Goal: Navigation & Orientation: Go to known website

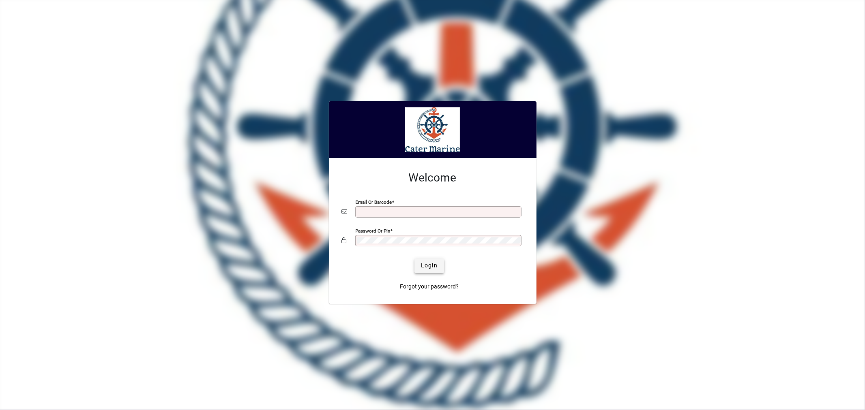
click at [423, 265] on span "Login" at bounding box center [429, 266] width 17 height 9
click at [414, 259] on button "Login" at bounding box center [429, 266] width 30 height 15
click at [376, 211] on mat-label "Email or Barcode" at bounding box center [375, 211] width 36 height 6
click at [376, 211] on input "Email or Barcode" at bounding box center [439, 212] width 164 height 6
type input "**********"
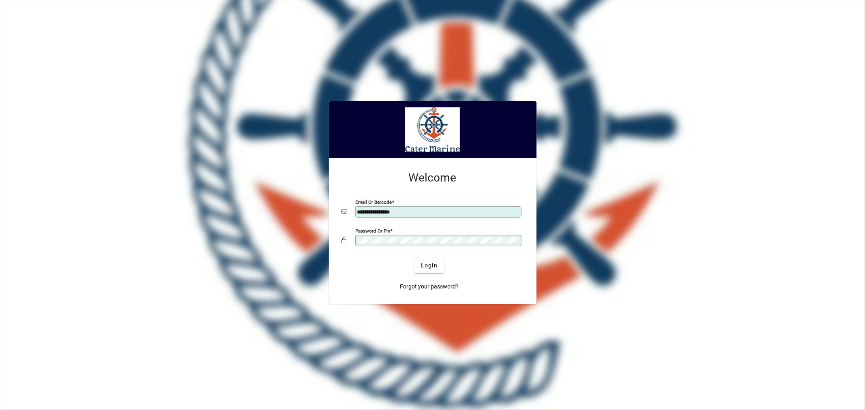
click at [414, 259] on button "Login" at bounding box center [429, 266] width 30 height 15
